Goal: Transaction & Acquisition: Obtain resource

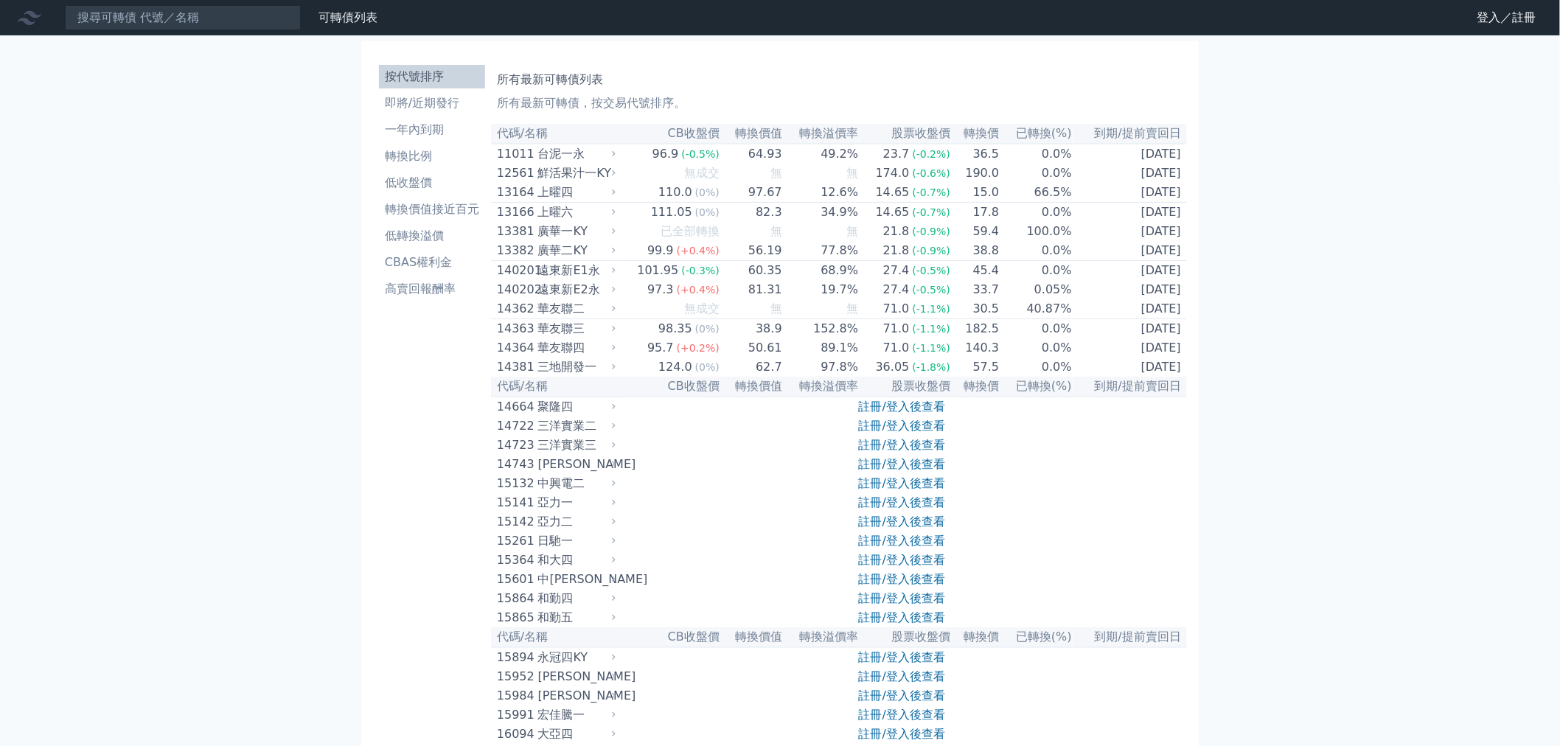
click at [894, 490] on link "註冊/登入後查看" at bounding box center [902, 483] width 86 height 14
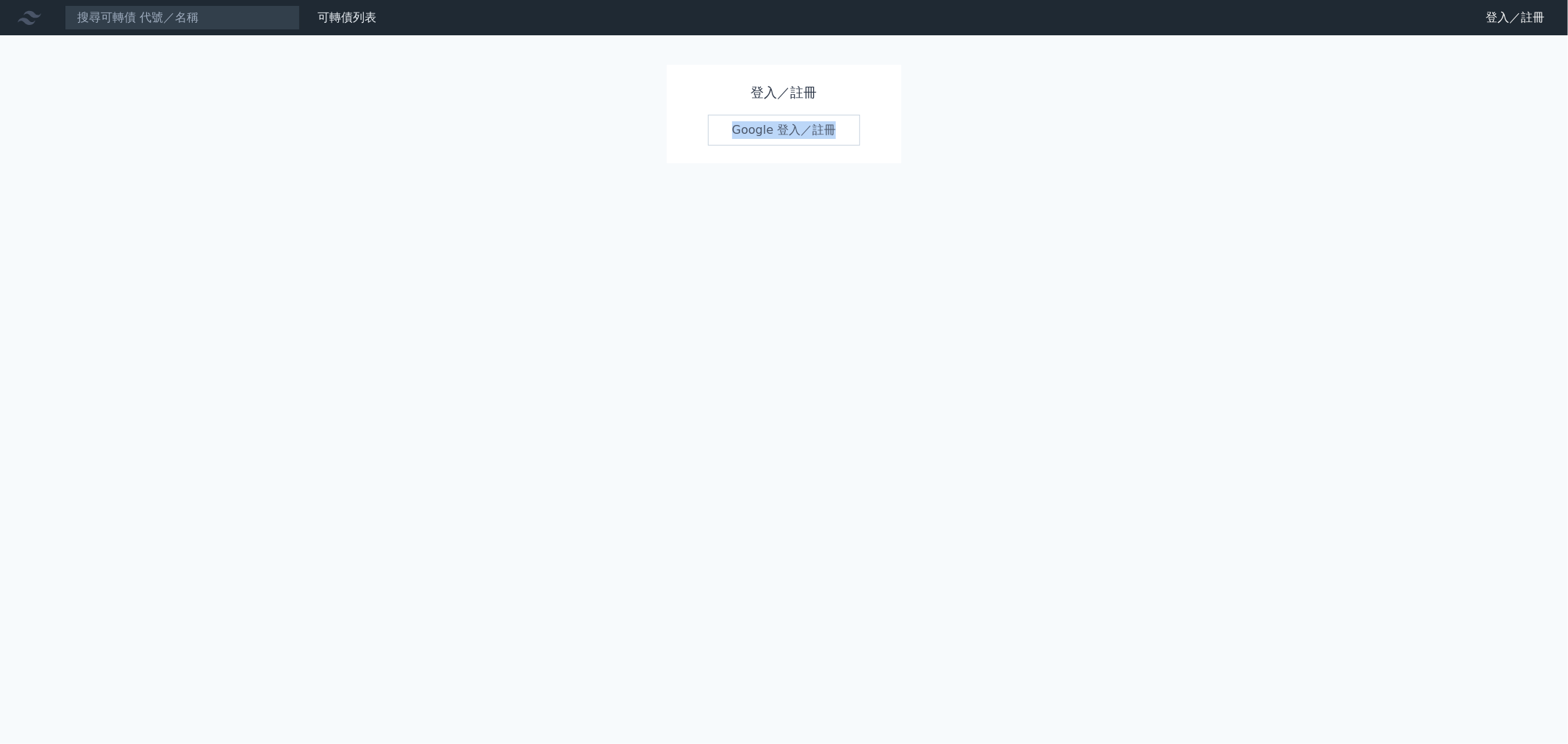
click at [891, 505] on div "可轉債列表 財務數據 可轉債列表 財務數據 登入／註冊 登入／註冊 登入／註冊 Google 登入／註冊" at bounding box center [784, 372] width 1568 height 744
click at [768, 134] on link "Google 登入／註冊" at bounding box center [784, 130] width 153 height 31
click at [239, 368] on div "可轉債列表 財務數據 可轉債列表 財務數據 登入／註冊 登入／註冊 登入／註冊 Google 登入／註冊" at bounding box center [784, 372] width 1568 height 744
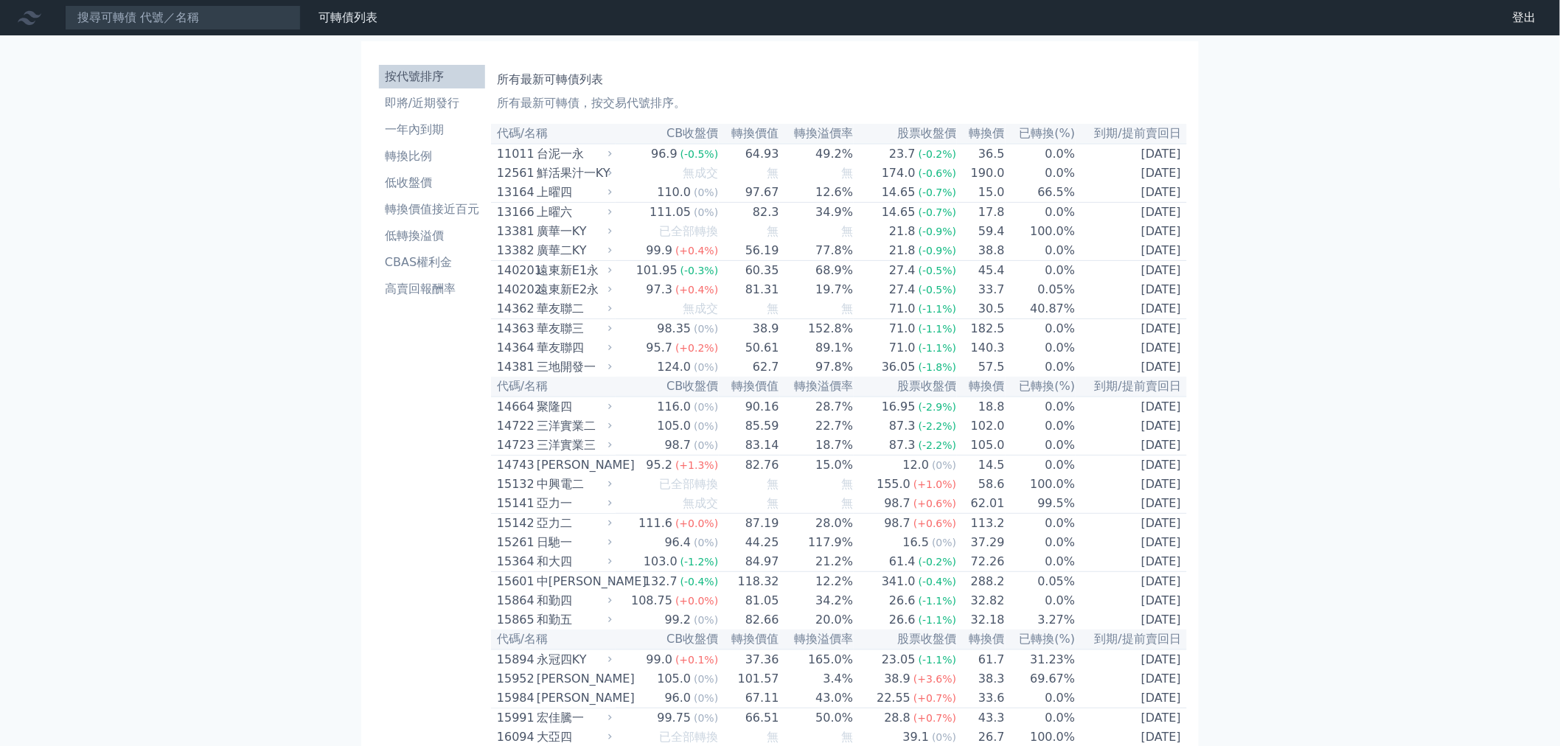
scroll to position [3627, 0]
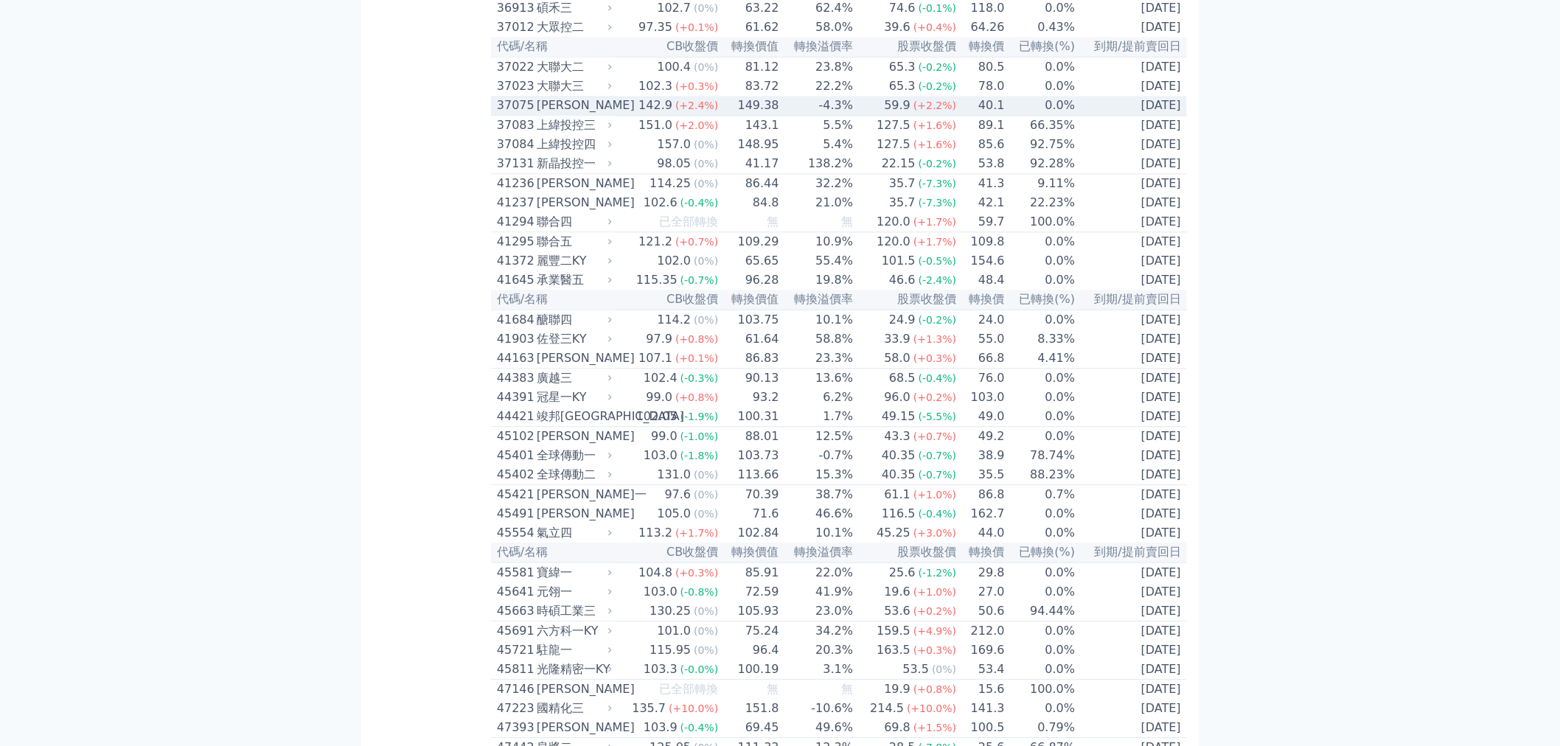
click at [565, 114] on div "[PERSON_NAME]" at bounding box center [573, 106] width 72 height 18
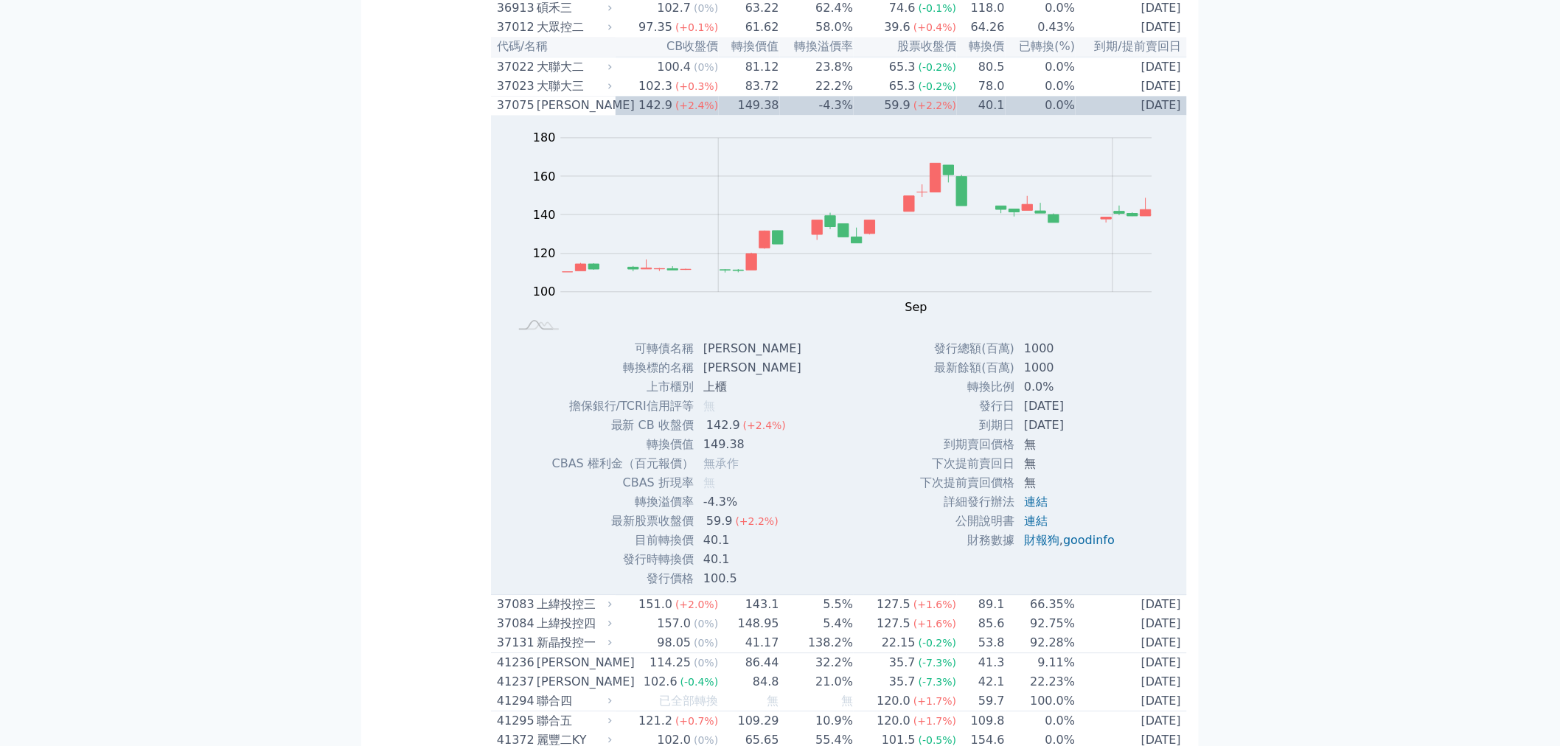
scroll to position [3709, 0]
